Goal: Information Seeking & Learning: Check status

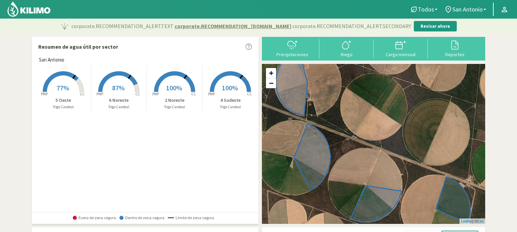
click at [58, 83] on rect at bounding box center [63, 93] width 54 height 54
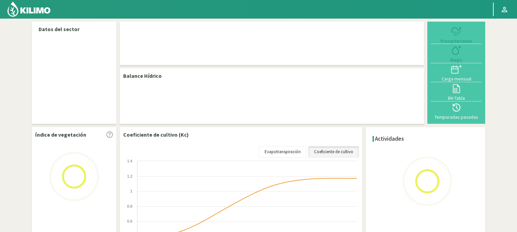
select select "2: Object"
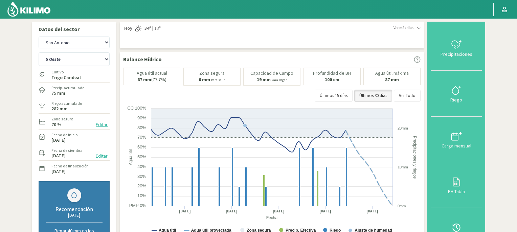
click at [31, 7] on img at bounding box center [29, 9] width 44 height 16
